Goal: Complete application form

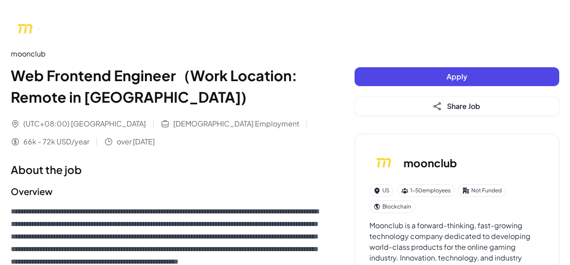
click at [410, 74] on button "Apply" at bounding box center [457, 76] width 205 height 19
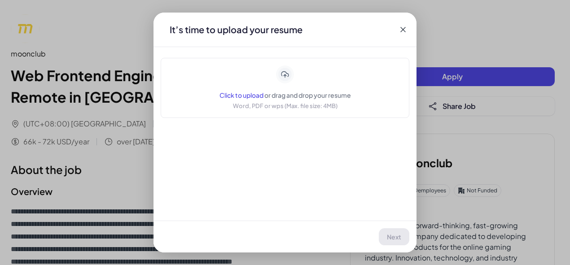
click at [250, 96] on span "Click to upload" at bounding box center [241, 95] width 44 height 8
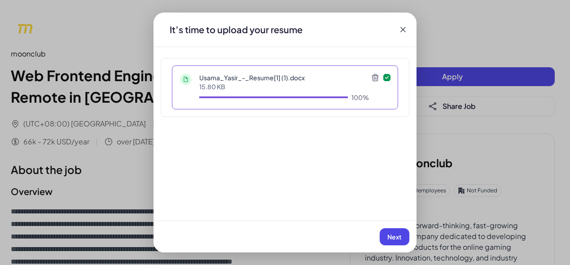
click at [399, 236] on span "Next" at bounding box center [394, 237] width 14 height 8
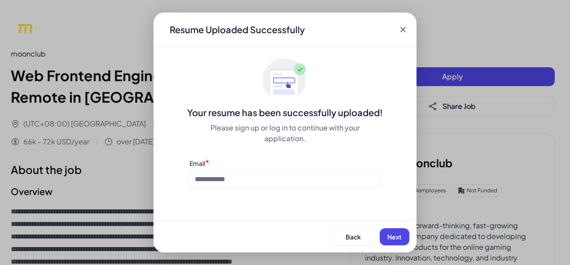
click at [271, 162] on div "Email *" at bounding box center [284, 162] width 191 height 9
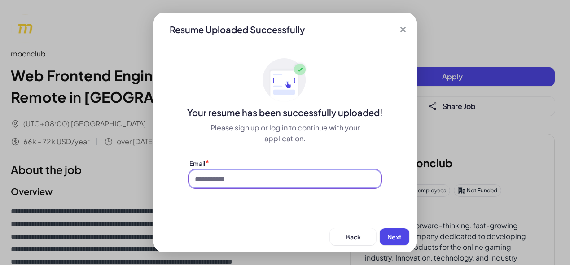
click at [223, 181] on input at bounding box center [284, 179] width 191 height 17
type input "**********"
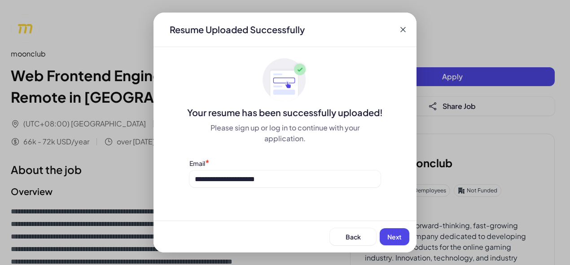
click at [394, 236] on span "Next" at bounding box center [394, 237] width 14 height 8
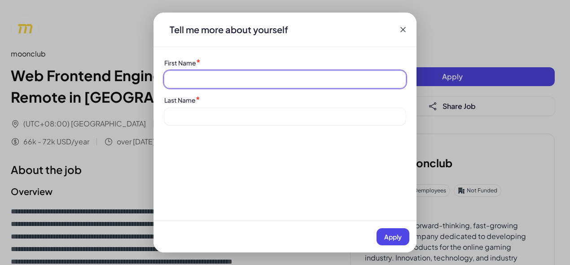
click at [214, 84] on input at bounding box center [284, 79] width 241 height 17
type input "*****"
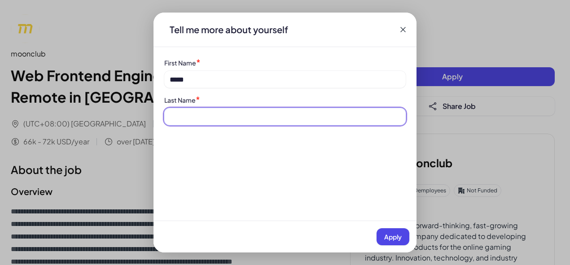
click at [223, 115] on input at bounding box center [284, 116] width 241 height 17
type input "*****"
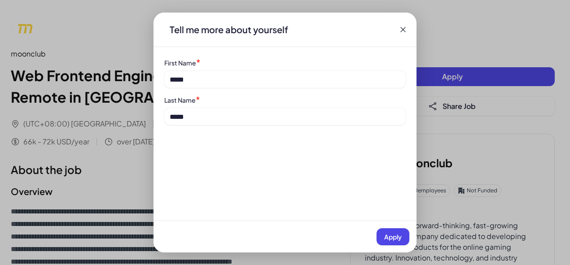
click at [385, 233] on span "Apply" at bounding box center [393, 237] width 18 height 8
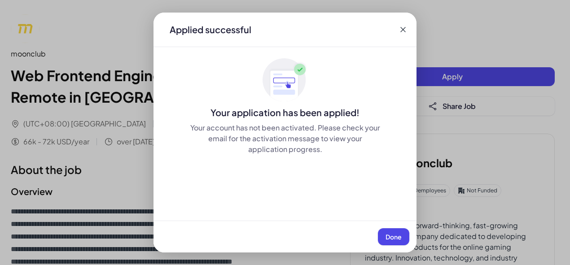
click at [391, 240] on span "Done" at bounding box center [393, 237] width 16 height 8
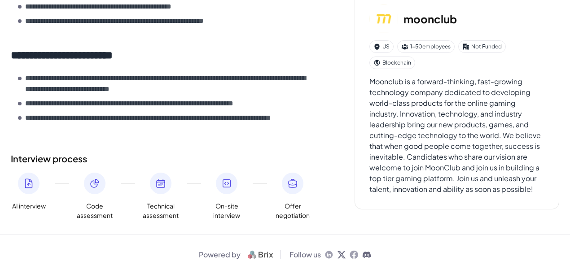
scroll to position [511, 0]
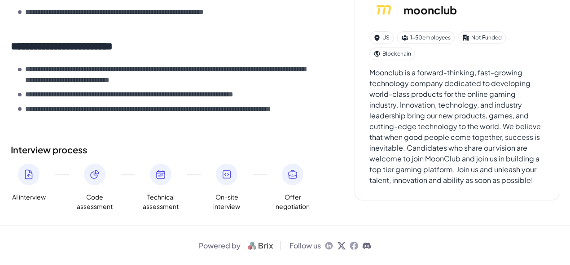
click at [26, 178] on icon at bounding box center [28, 174] width 11 height 11
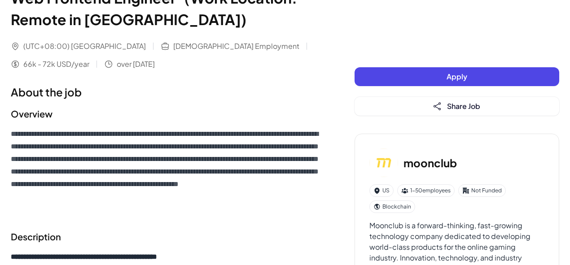
scroll to position [0, 0]
